Goal: Answer question/provide support

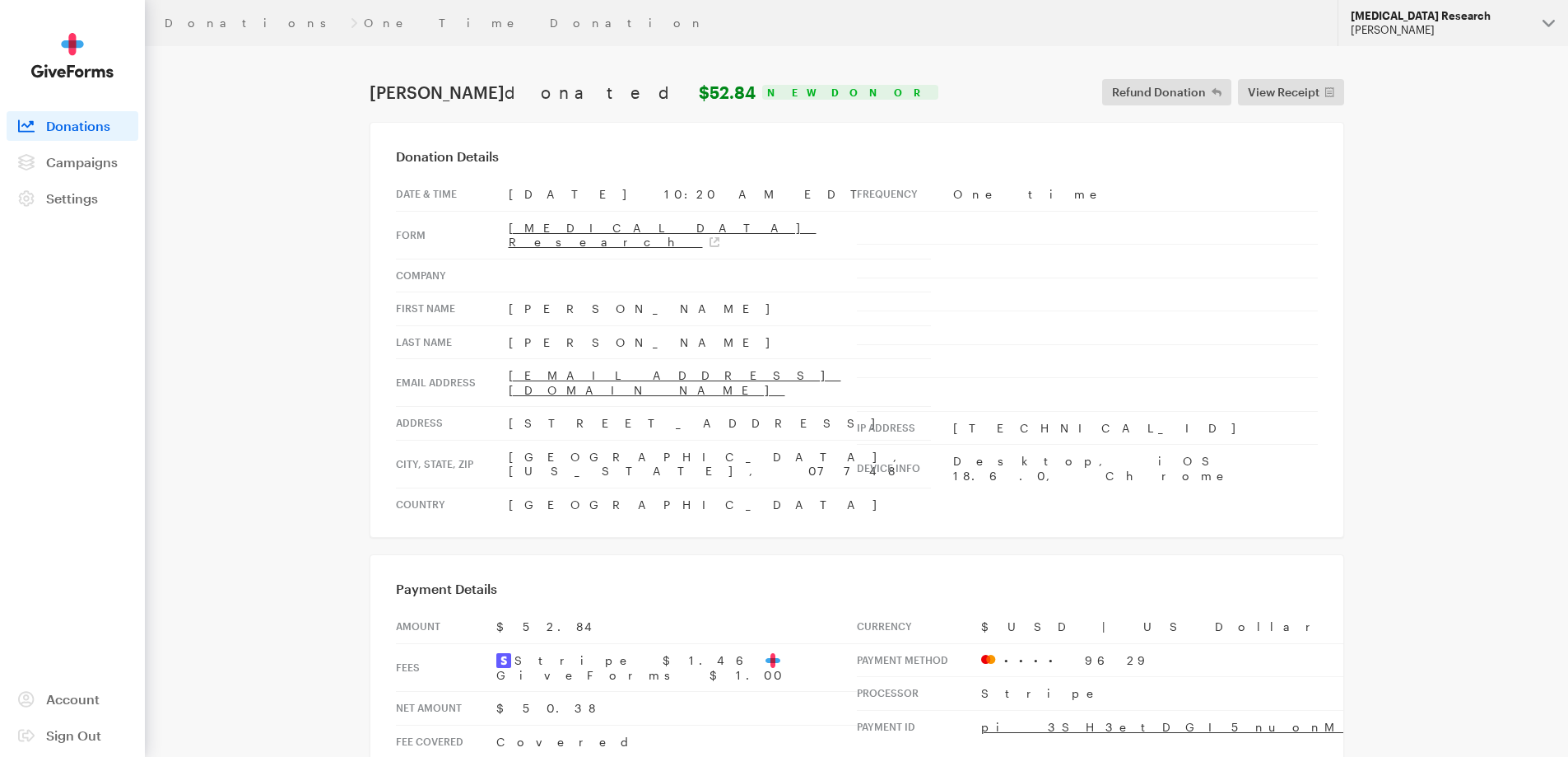
click at [1397, 31] on div "[PERSON_NAME]" at bounding box center [1440, 30] width 179 height 14
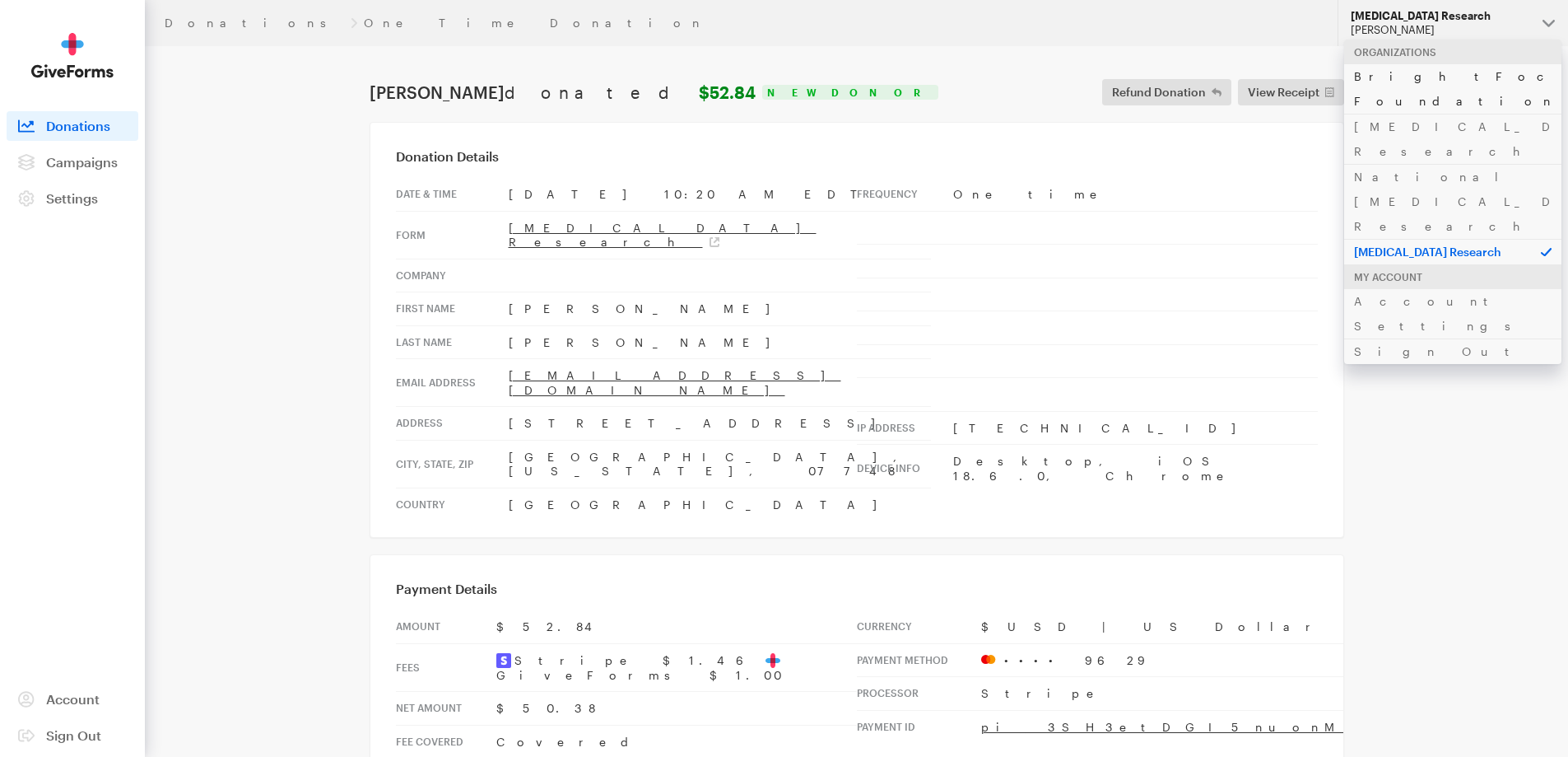
click at [1381, 79] on link "BrightFocus Foundation" at bounding box center [1453, 89] width 218 height 50
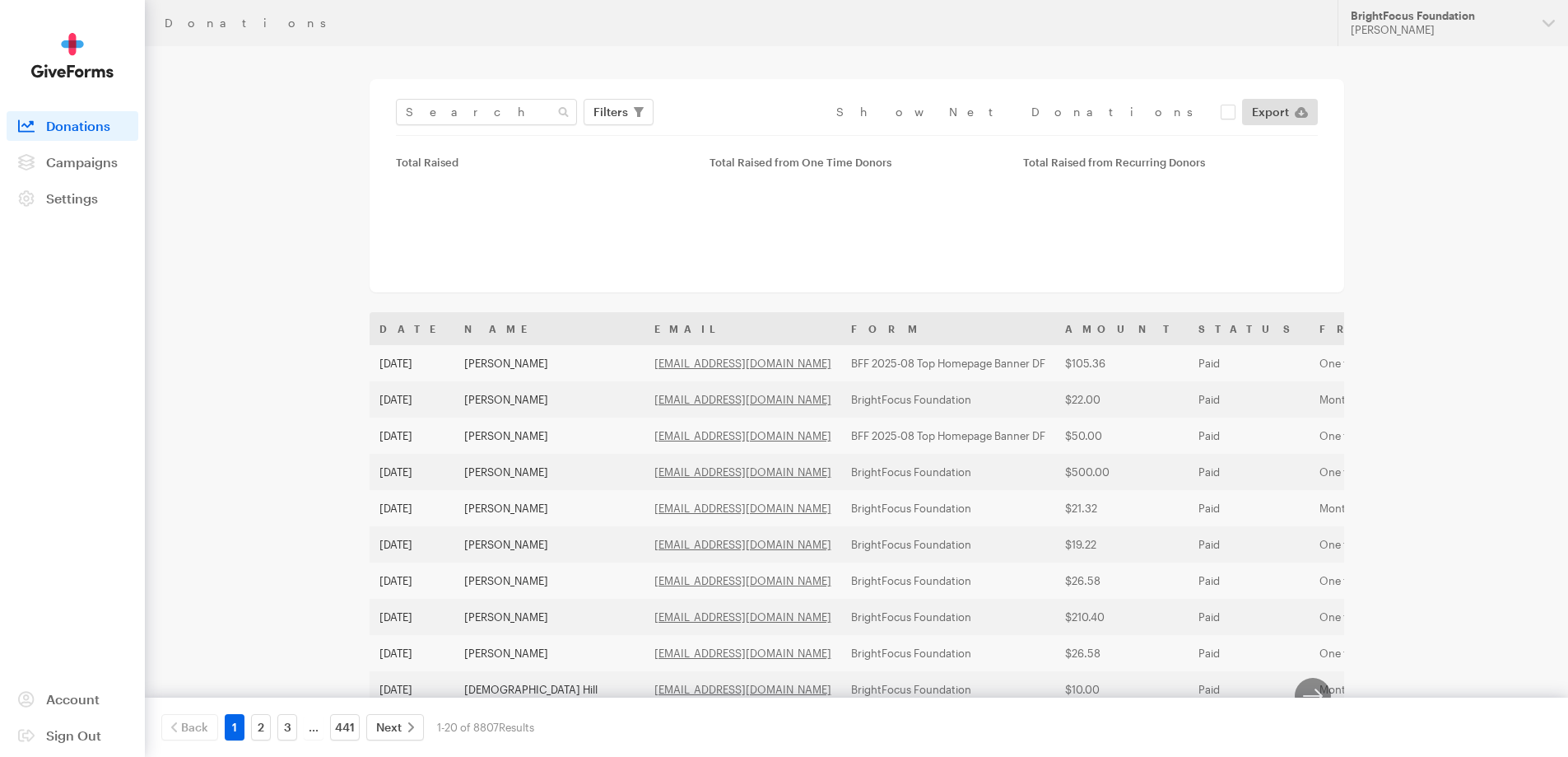
click at [425, 98] on div "Filters Clear Filters Apply Date Sep 17, 2025 - Oct 14, 2025 Forms Default Give…" at bounding box center [857, 185] width 974 height 213
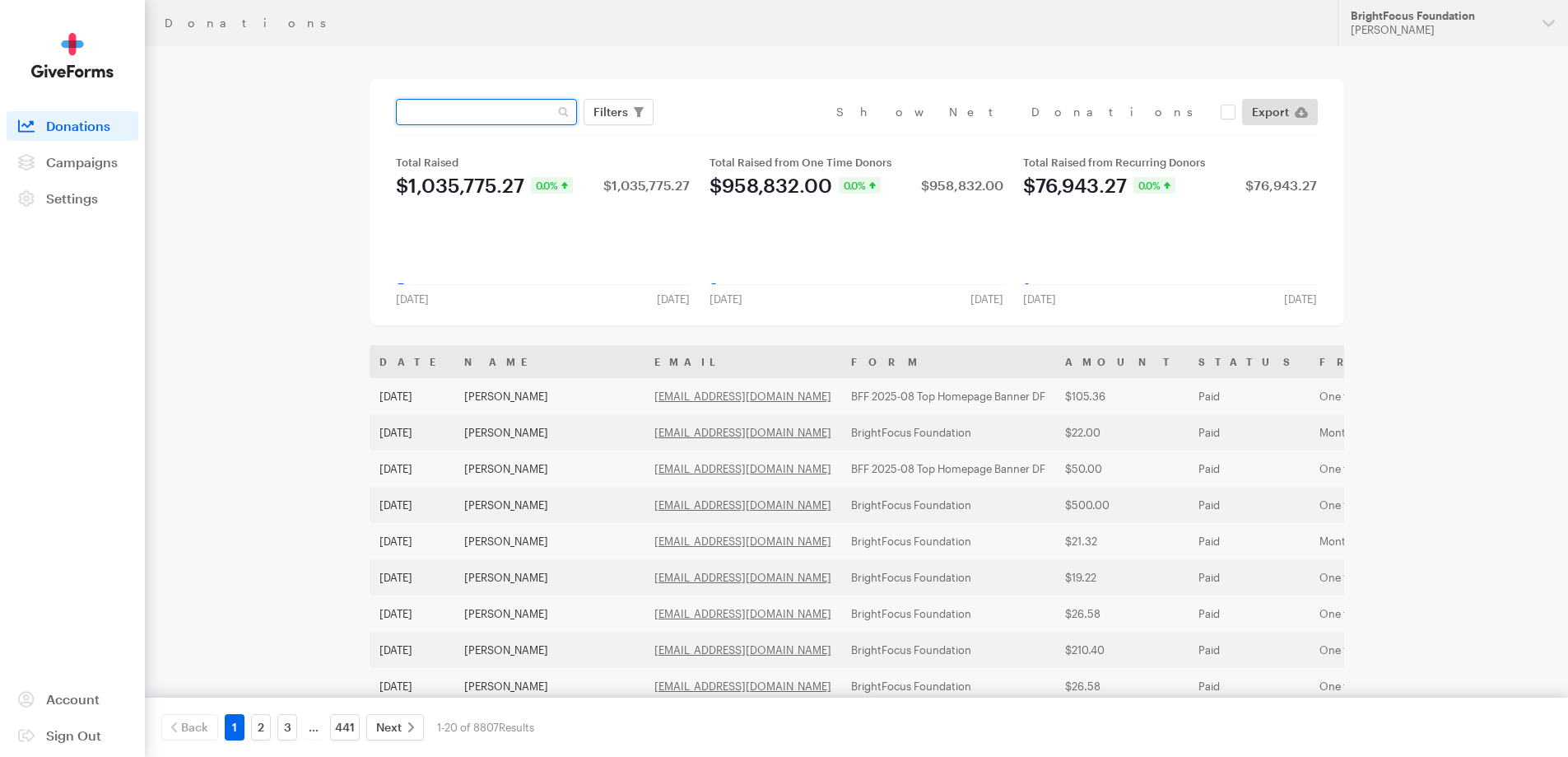
click at [425, 112] on input "text" at bounding box center [486, 112] width 181 height 27
paste input "ringob@pacbell.net"
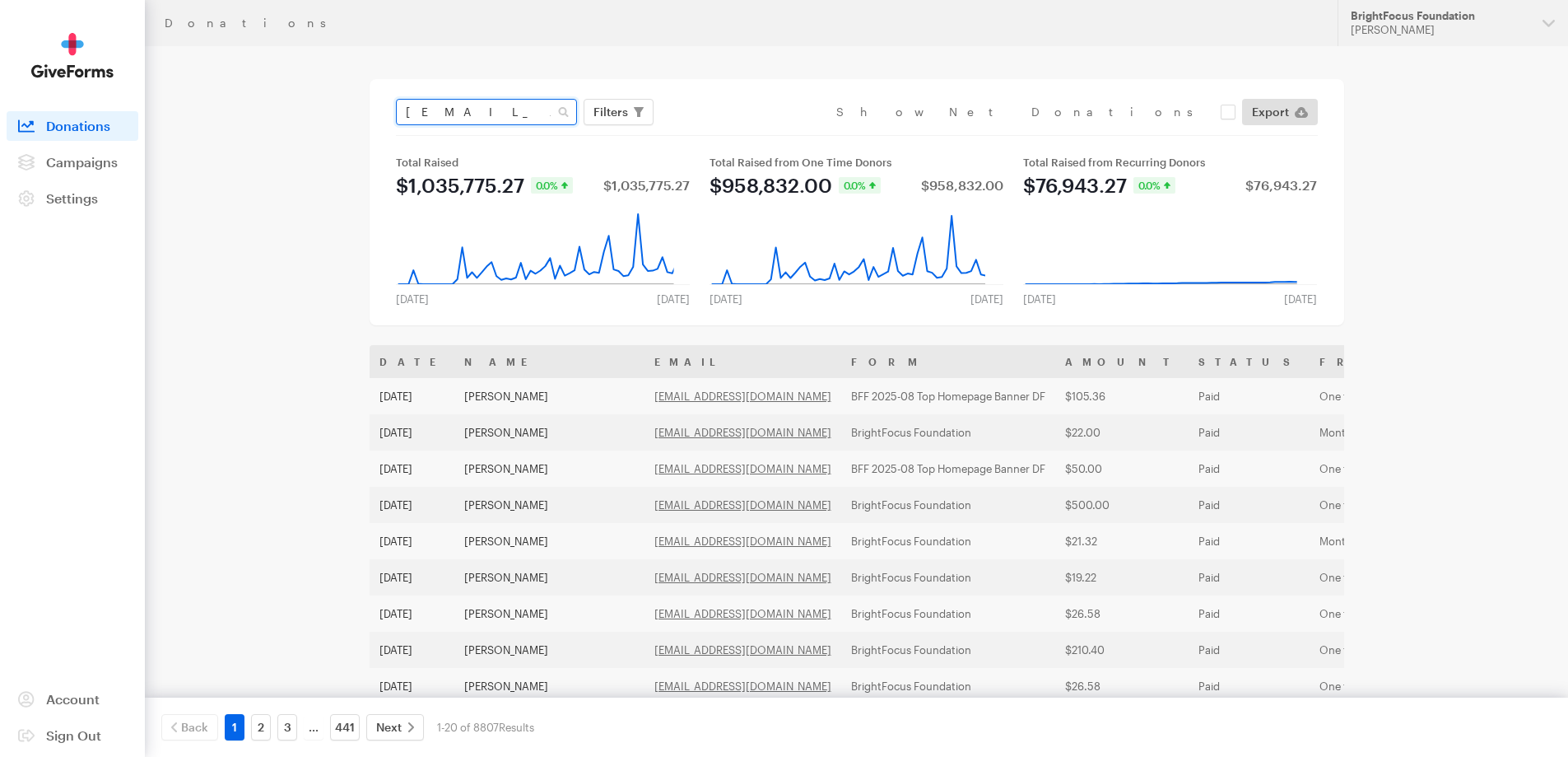
type input "ringob@pacbell.net"
click at [734, 134] on button "Apply" at bounding box center [761, 147] width 53 height 27
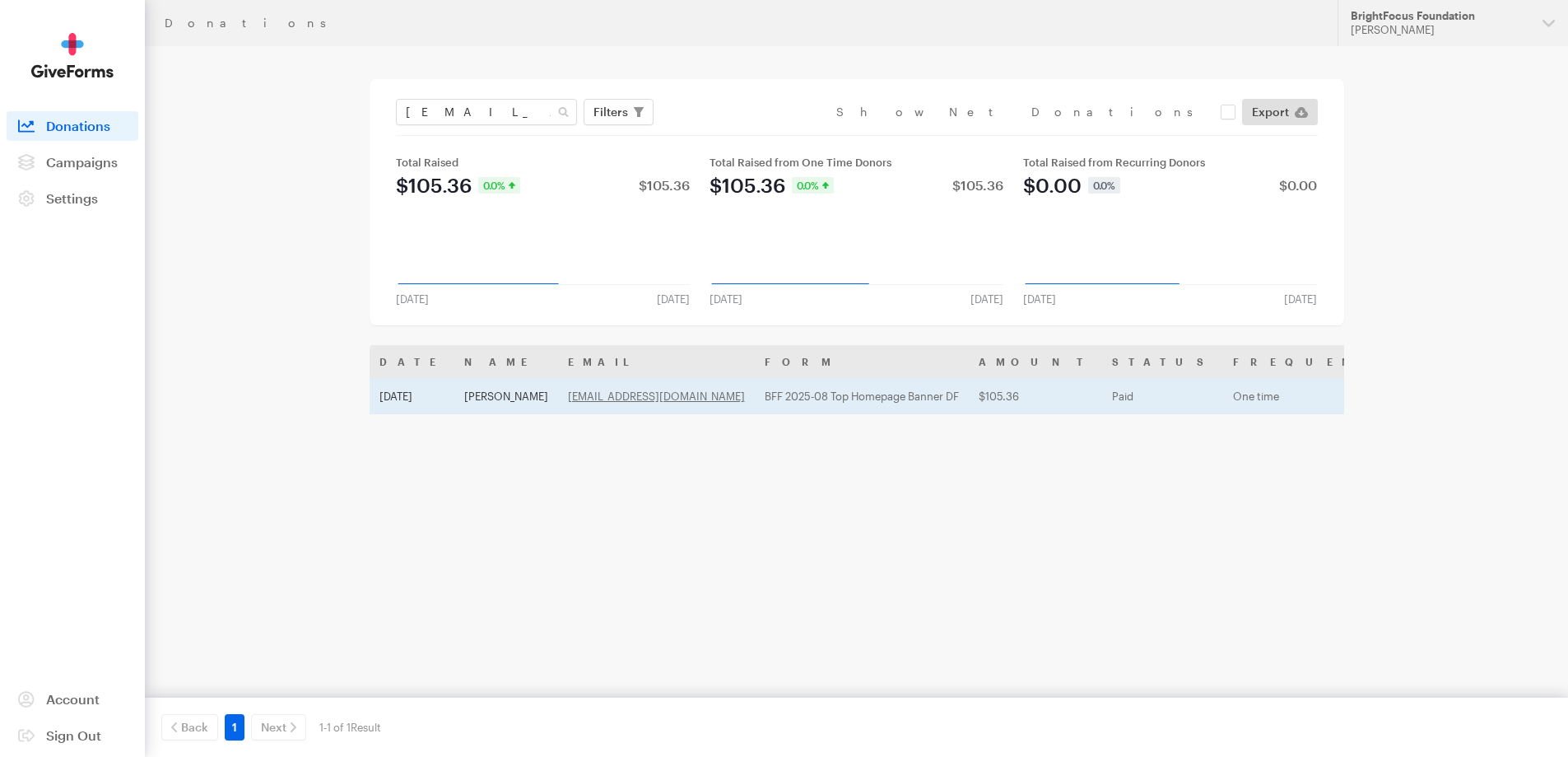
click at [471, 391] on td "Vivian Holland" at bounding box center [505, 396] width 104 height 36
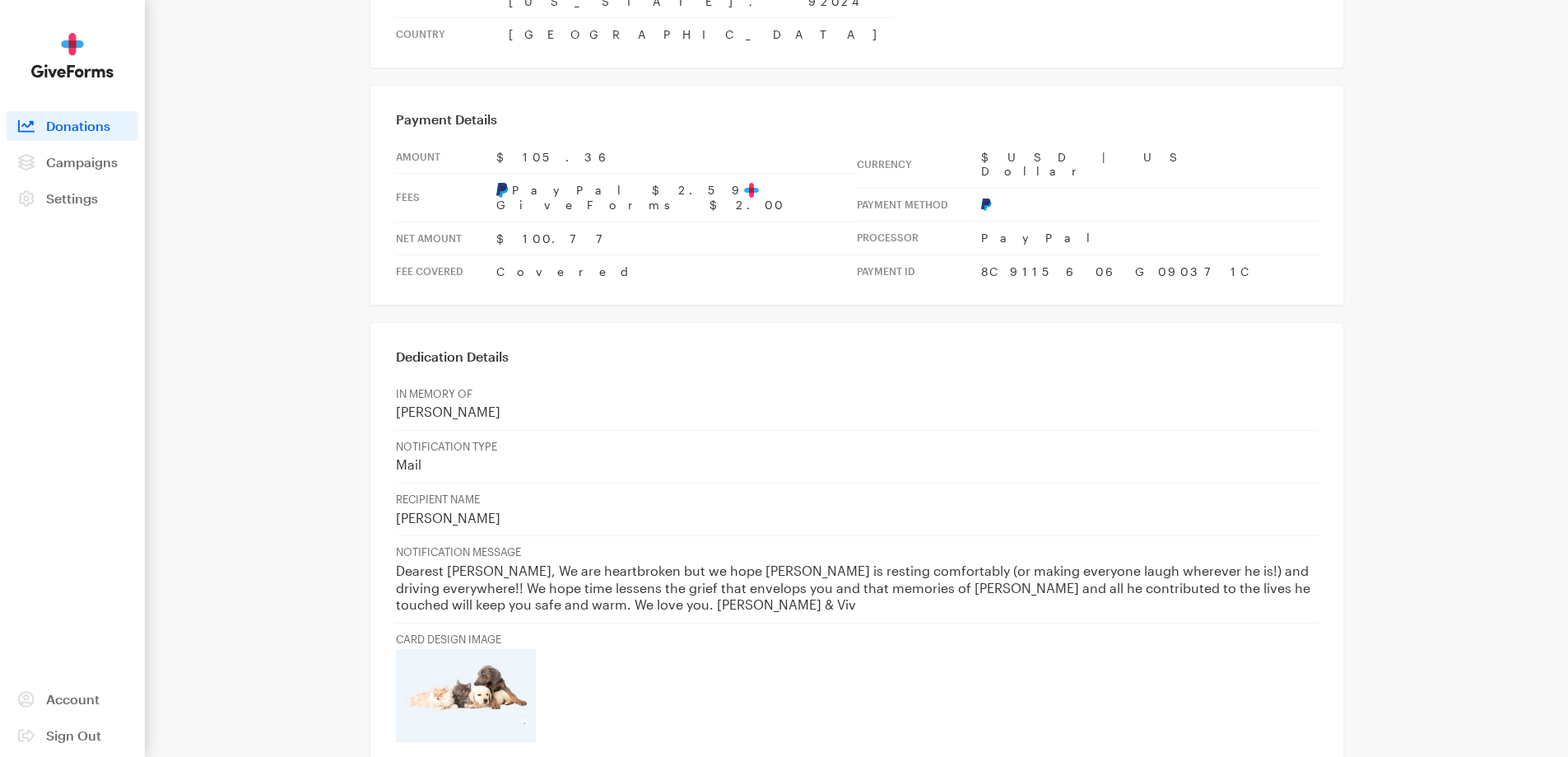
scroll to position [518, 0]
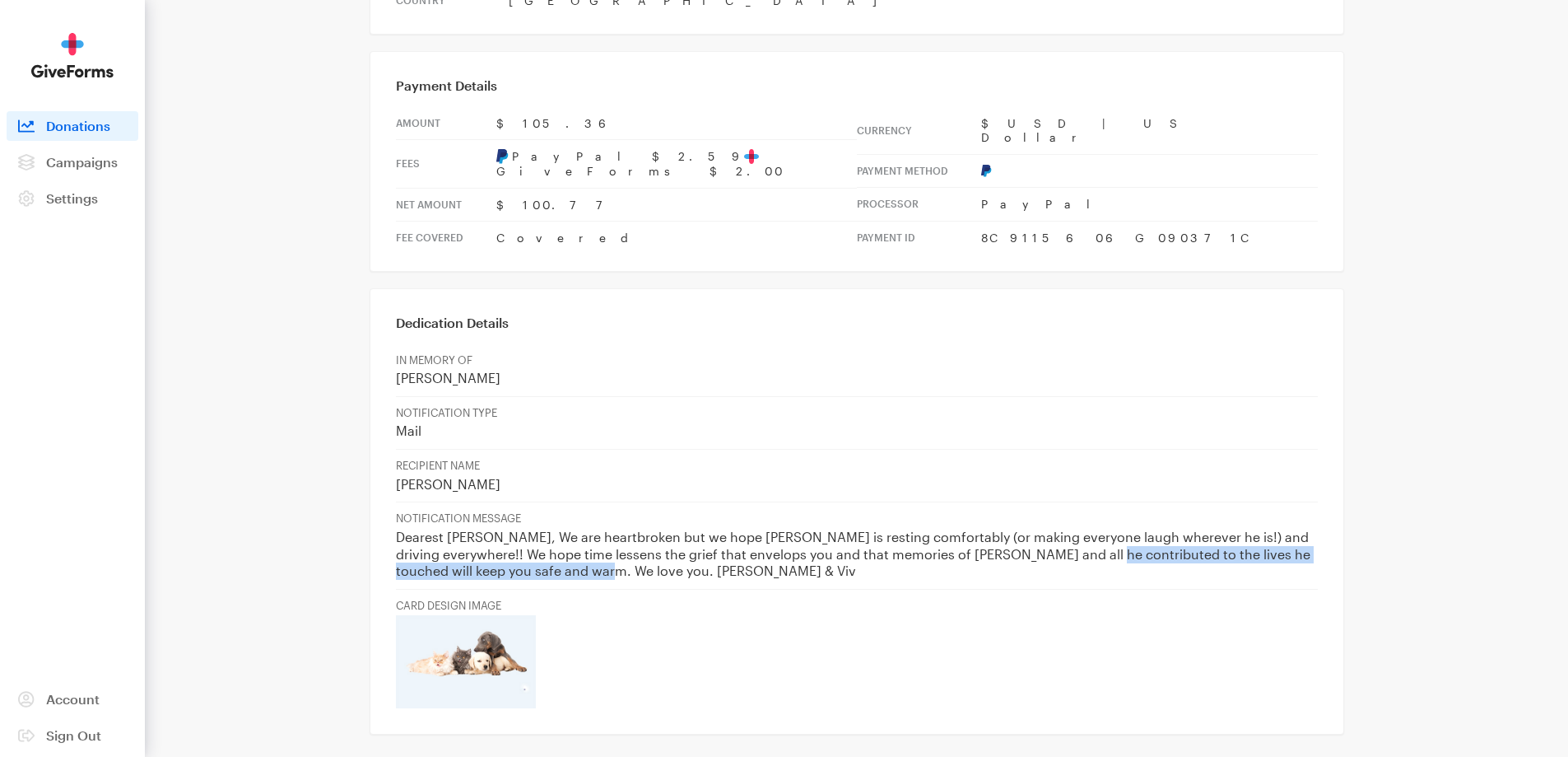
drag, startPoint x: 1050, startPoint y: 483, endPoint x: 1090, endPoint y: 511, distance: 48.8
click at [1090, 511] on td "NOTIFICATION MESSAGE Dearest Stacy, We are heartbroken but we hope Doug is rest…" at bounding box center [857, 545] width 922 height 87
copy p "s he touched will keep you safe and warm. We love you. Tom & Viv"
